Goal: Obtain resource: Download file/media

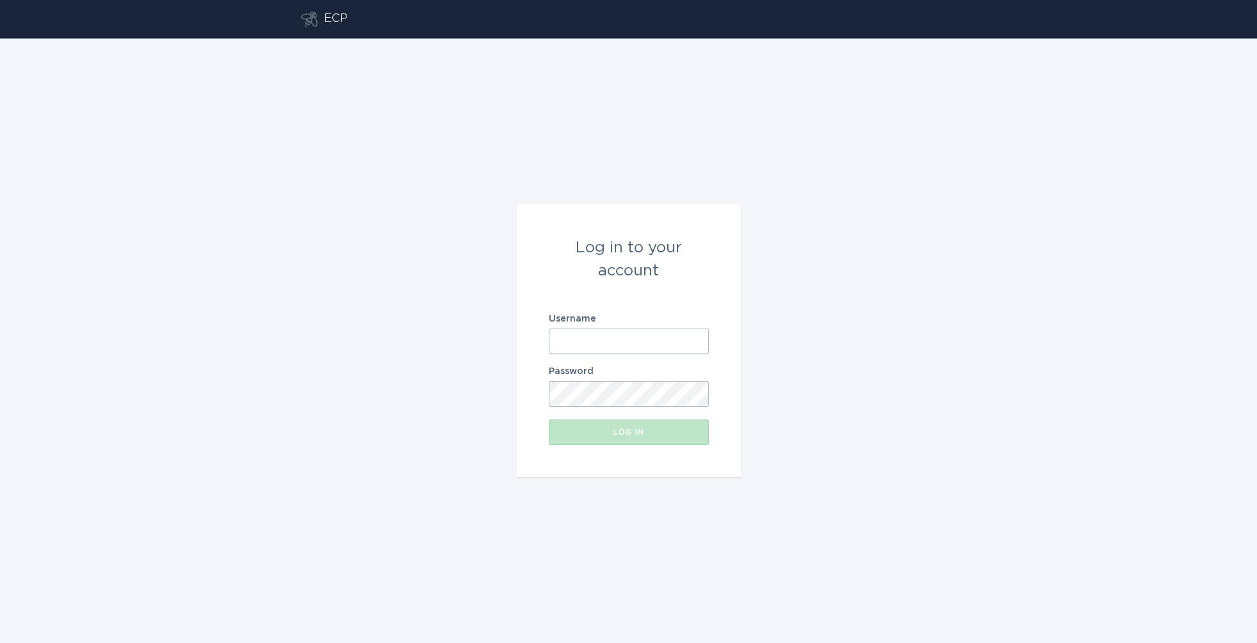
click at [613, 328] on input "Username" at bounding box center [629, 341] width 160 height 26
type input "[EMAIL_ADDRESS][DOMAIN_NAME]"
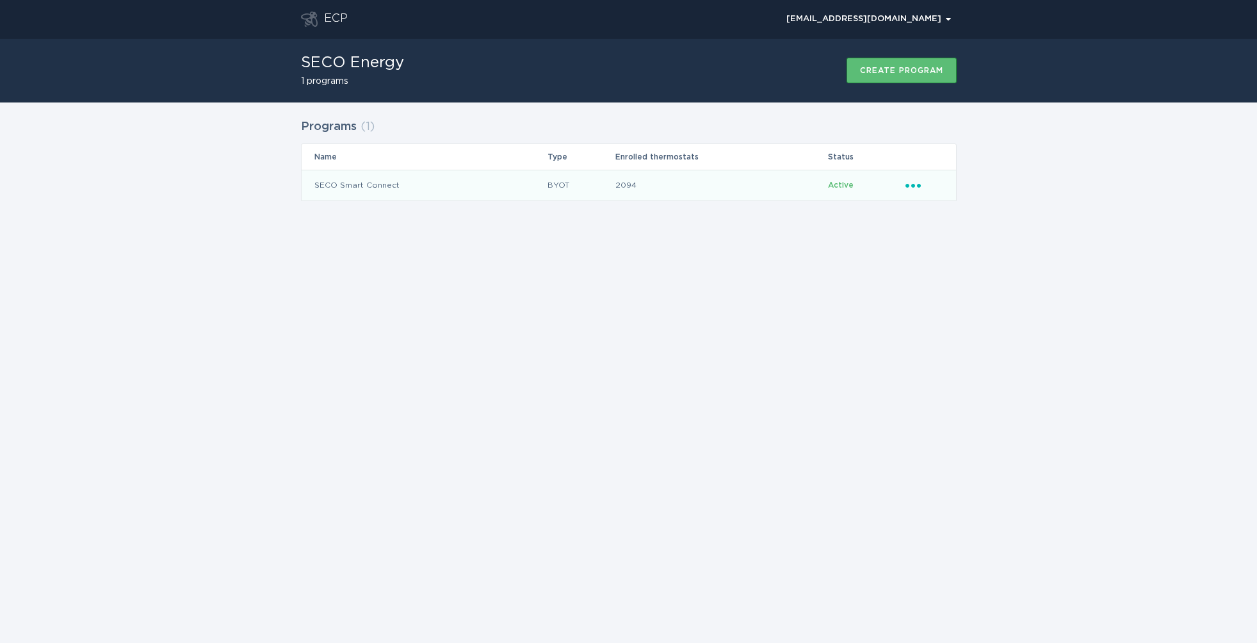
click at [917, 183] on icon "Ellipsis" at bounding box center [914, 183] width 18 height 11
click at [777, 303] on div "ECP [EMAIL_ADDRESS][DOMAIN_NAME] Chevron SECO Energy 1 programs Create program …" at bounding box center [628, 321] width 1257 height 643
click at [377, 186] on td "SECO Smart Connect" at bounding box center [425, 185] width 246 height 31
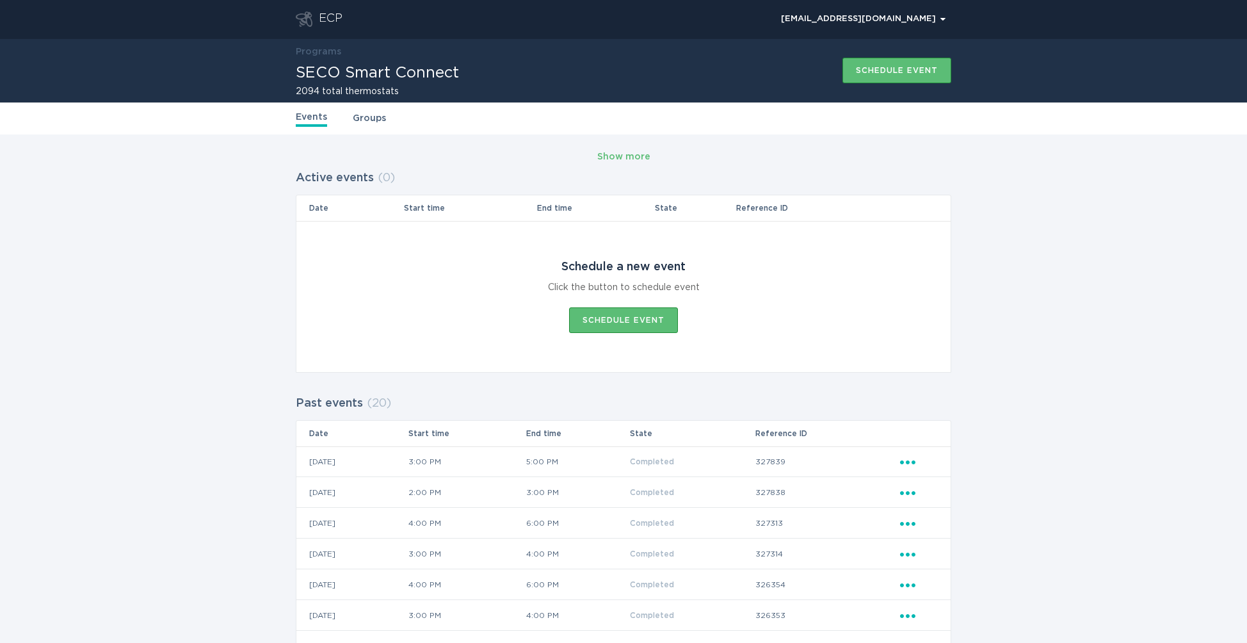
click at [373, 118] on link "Groups" at bounding box center [369, 118] width 33 height 14
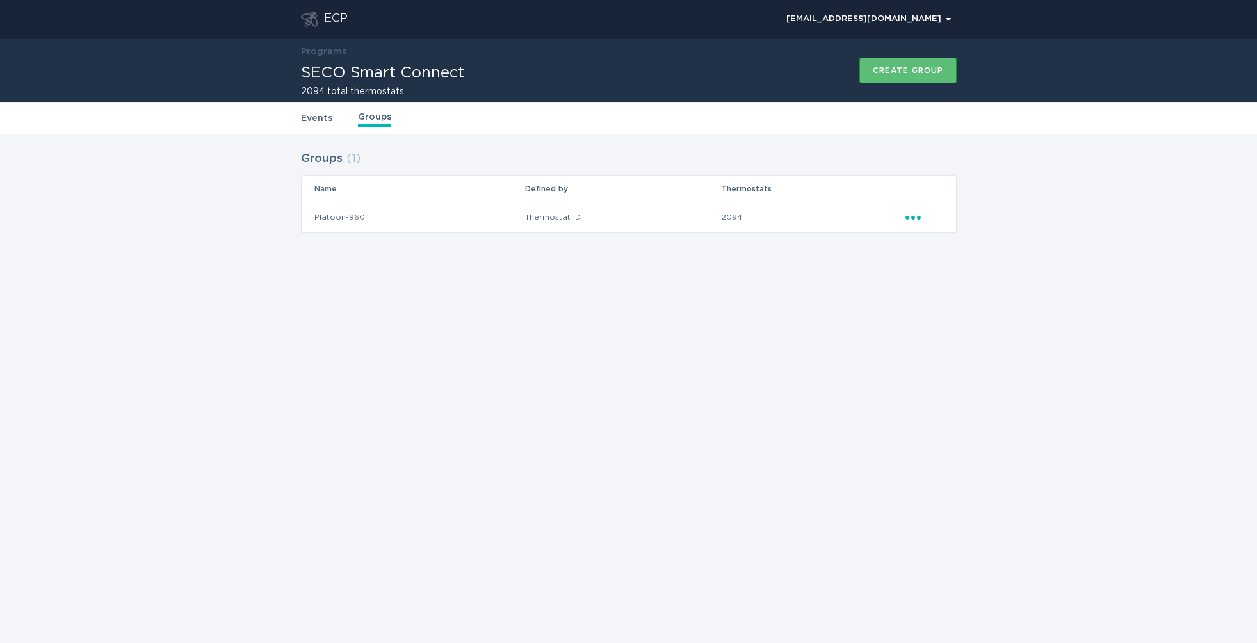
click at [686, 218] on td "Thermostat ID" at bounding box center [622, 217] width 197 height 31
click at [917, 218] on icon "Popover menu" at bounding box center [912, 218] width 15 height 4
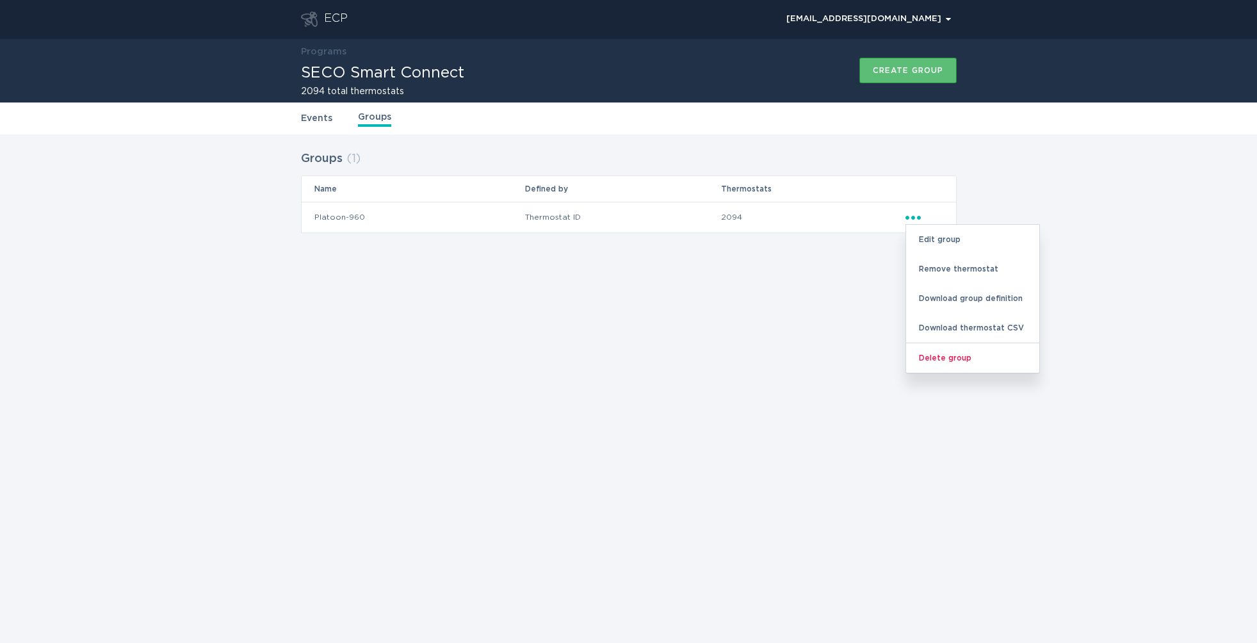
click at [417, 222] on td "Platoon-960" at bounding box center [413, 217] width 223 height 31
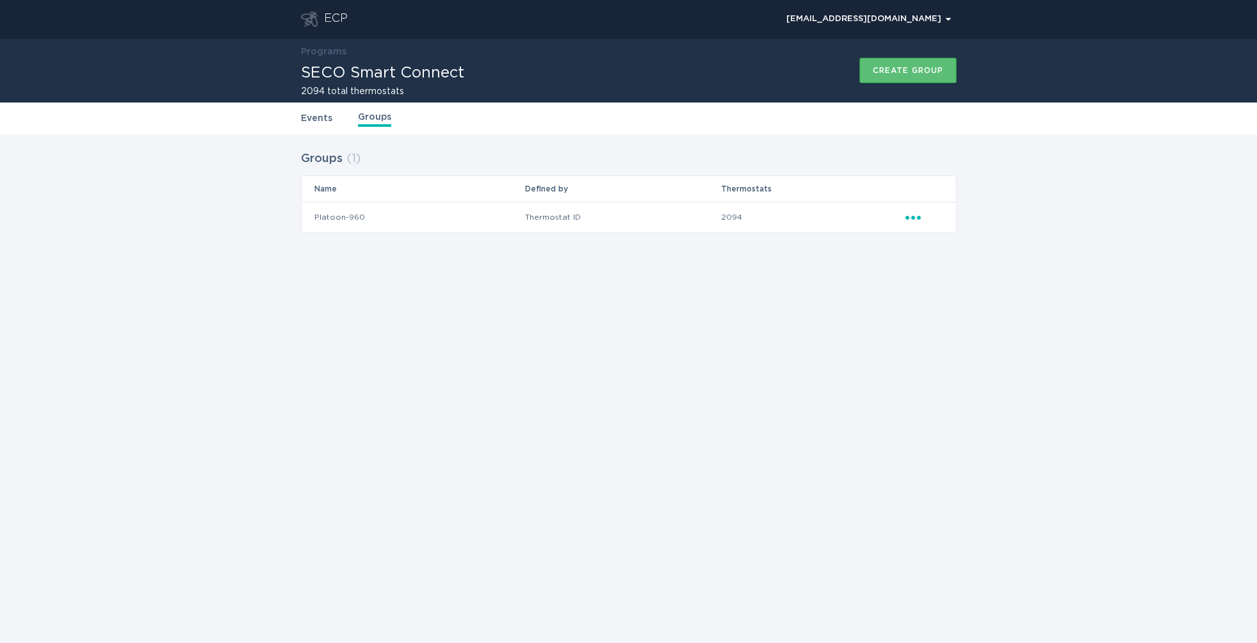
click at [318, 114] on link "Events" at bounding box center [316, 118] width 31 height 14
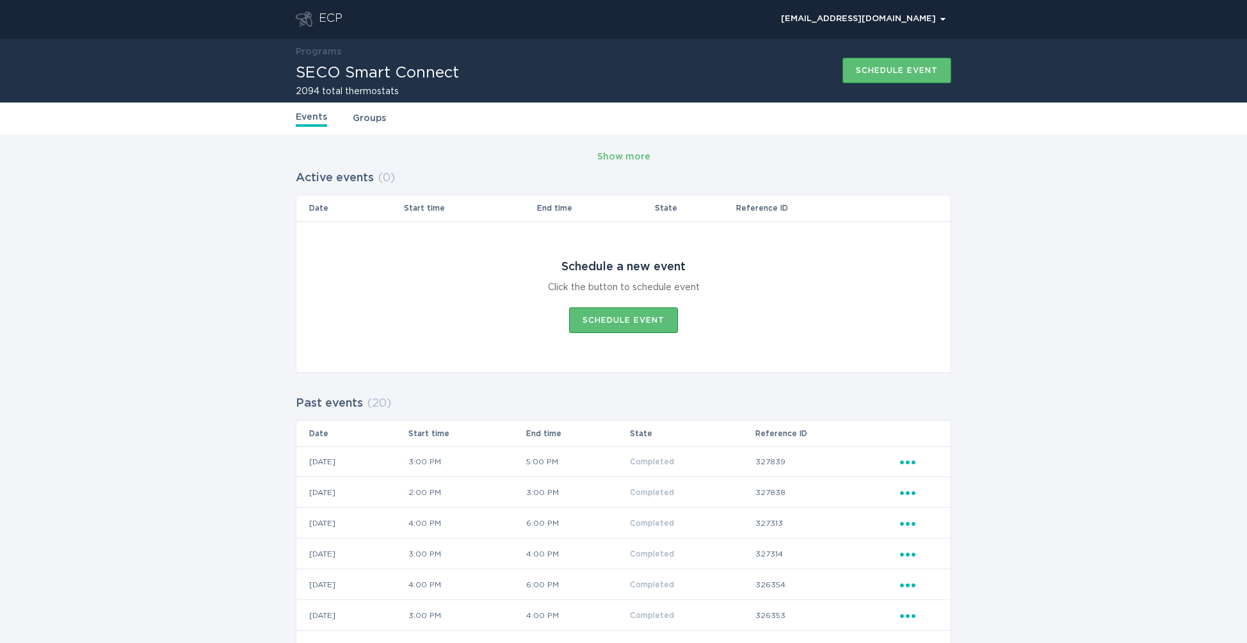
click at [373, 83] on div "2094 total thermostats" at bounding box center [377, 88] width 163 height 15
click at [356, 67] on h1 "SECO Smart Connect" at bounding box center [377, 72] width 163 height 15
click at [625, 160] on div "Show more" at bounding box center [623, 157] width 53 height 14
click at [369, 118] on link "Groups" at bounding box center [369, 118] width 33 height 14
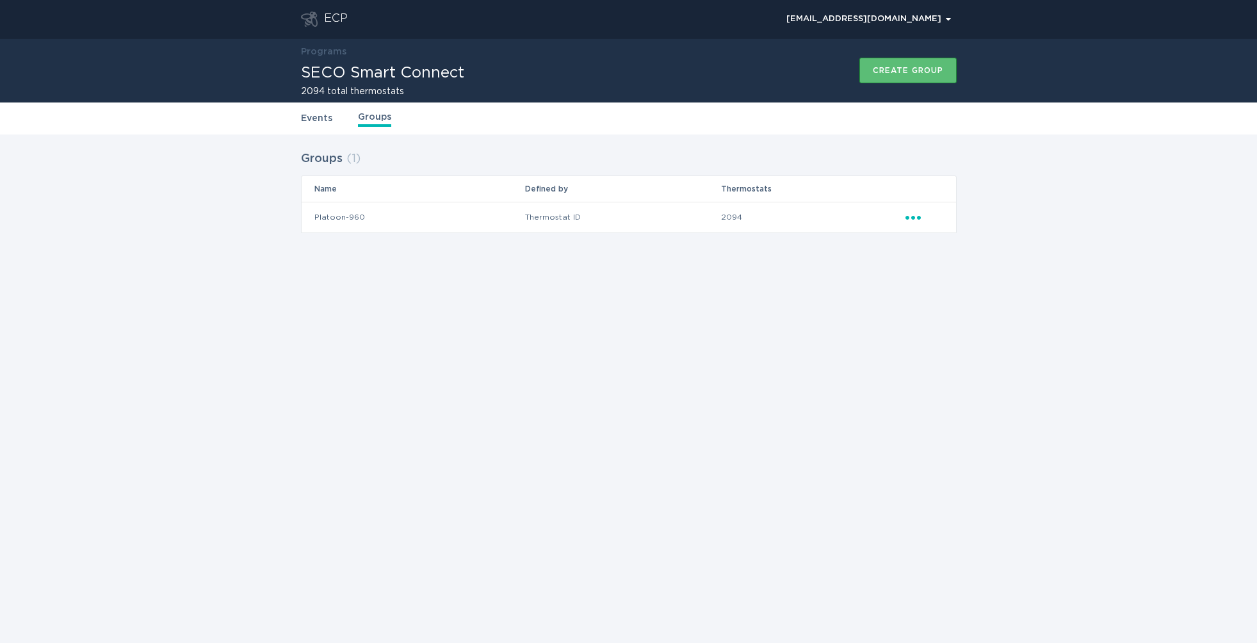
click at [915, 214] on icon "Ellipsis" at bounding box center [914, 215] width 18 height 11
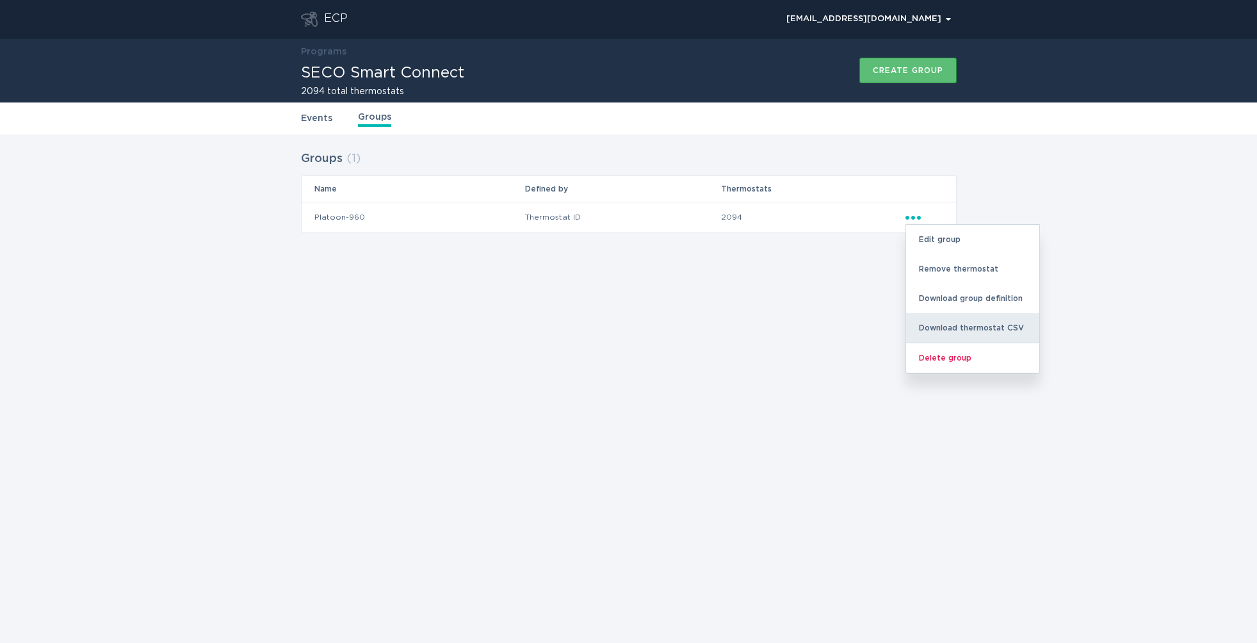
click at [932, 316] on div "Download thermostat CSV" at bounding box center [972, 327] width 133 height 29
click at [974, 333] on div "Download thermostat CSV" at bounding box center [972, 327] width 133 height 29
click at [991, 325] on div "Download thermostat CSV" at bounding box center [972, 327] width 133 height 29
